Goal: Check status: Check status

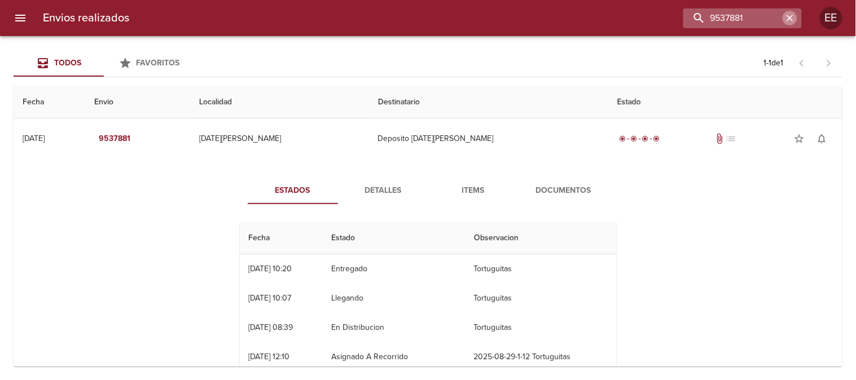
click at [782, 18] on div "9537881" at bounding box center [743, 18] width 119 height 20
click at [740, 19] on input "9537881" at bounding box center [710, 18] width 145 height 20
click at [793, 18] on icon "button" at bounding box center [790, 17] width 11 height 11
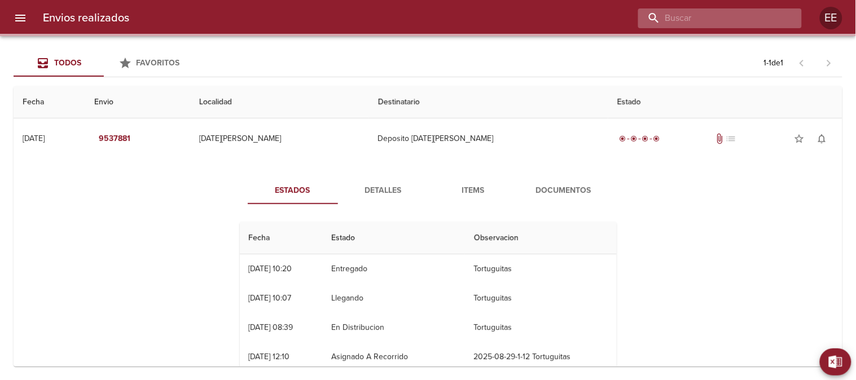
click at [758, 18] on input "buscar" at bounding box center [710, 18] width 145 height 20
paste input "[PERSON_NAME]"
type input "[PERSON_NAME]"
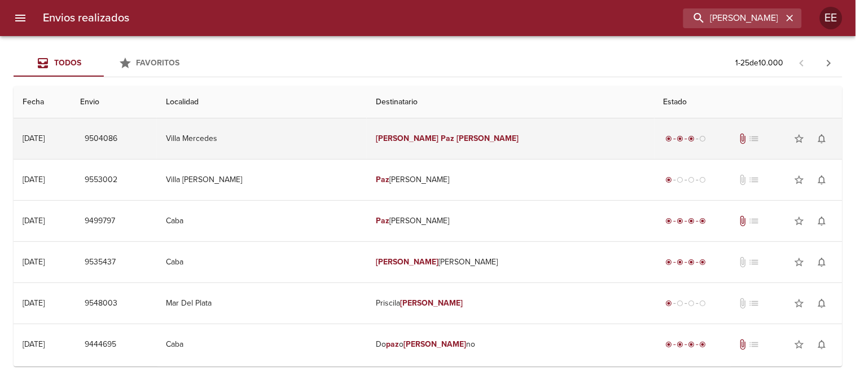
click at [415, 142] on em "[PERSON_NAME]" at bounding box center [407, 139] width 63 height 10
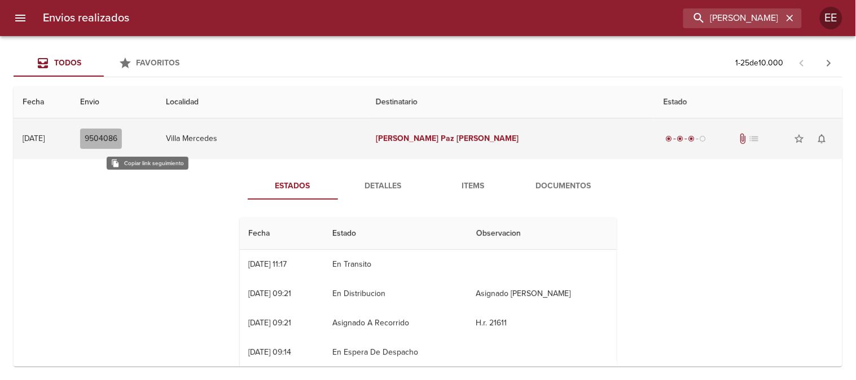
click at [117, 140] on span "9504086" at bounding box center [101, 139] width 33 height 14
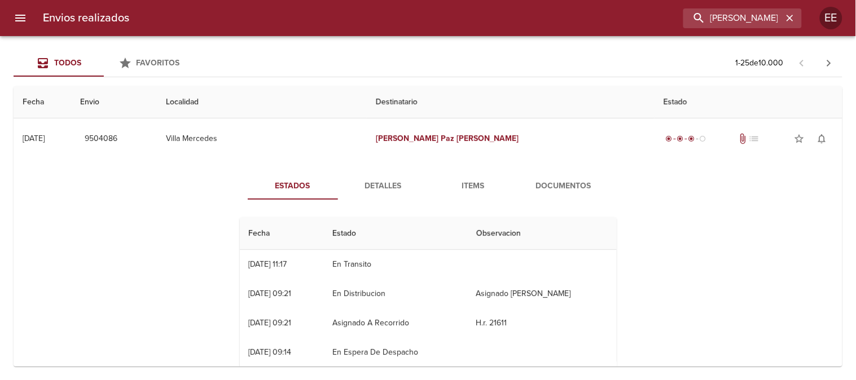
click at [168, 285] on div "Estados Detalles Items Documentos Fecha Estado Observacion 27/08 [DATE] 11:17 E…" at bounding box center [428, 303] width 811 height 289
click at [377, 185] on span "Detalles" at bounding box center [383, 187] width 77 height 14
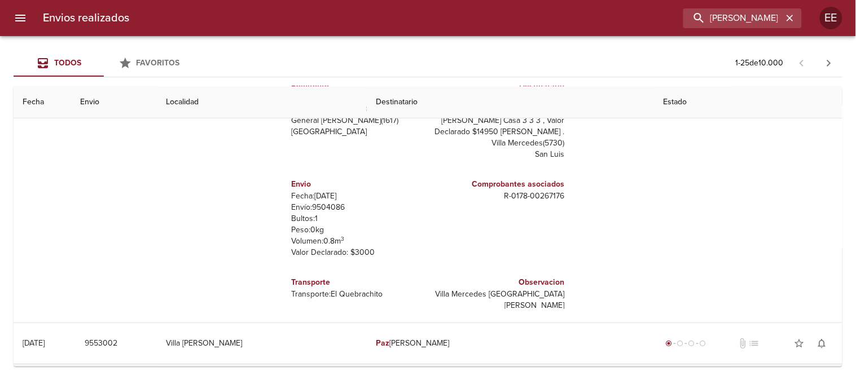
scroll to position [188, 0]
